Goal: Find specific page/section: Find specific page/section

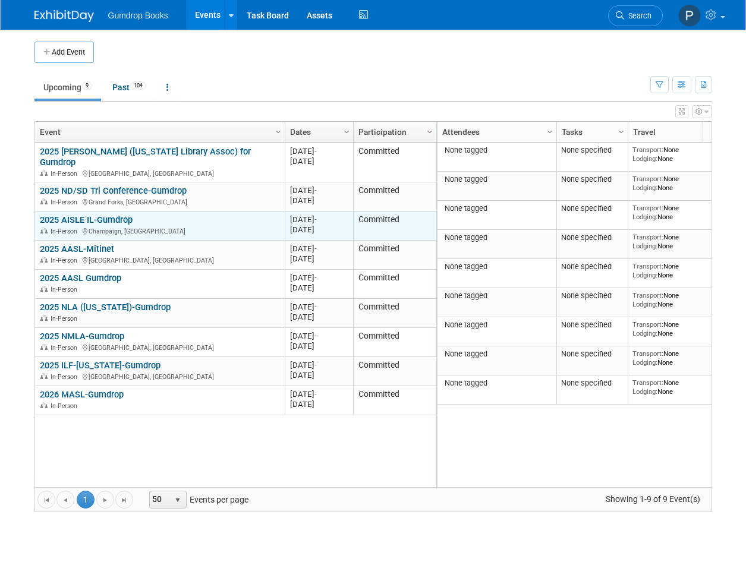
click at [146, 214] on div "2025 AISLE IL-Gumdrop In-Person [GEOGRAPHIC_DATA], [GEOGRAPHIC_DATA]" at bounding box center [159, 224] width 239 height 21
click at [103, 214] on link "2025 AISLE IL-Gumdrop" at bounding box center [86, 219] width 93 height 11
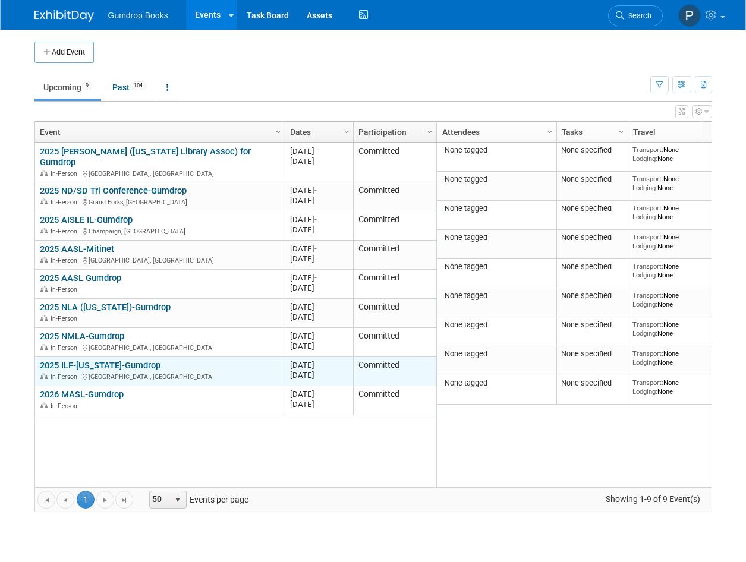
click at [126, 360] on link "2025 ILF-[US_STATE]-Gumdrop" at bounding box center [100, 365] width 121 height 11
